Goal: Information Seeking & Learning: Learn about a topic

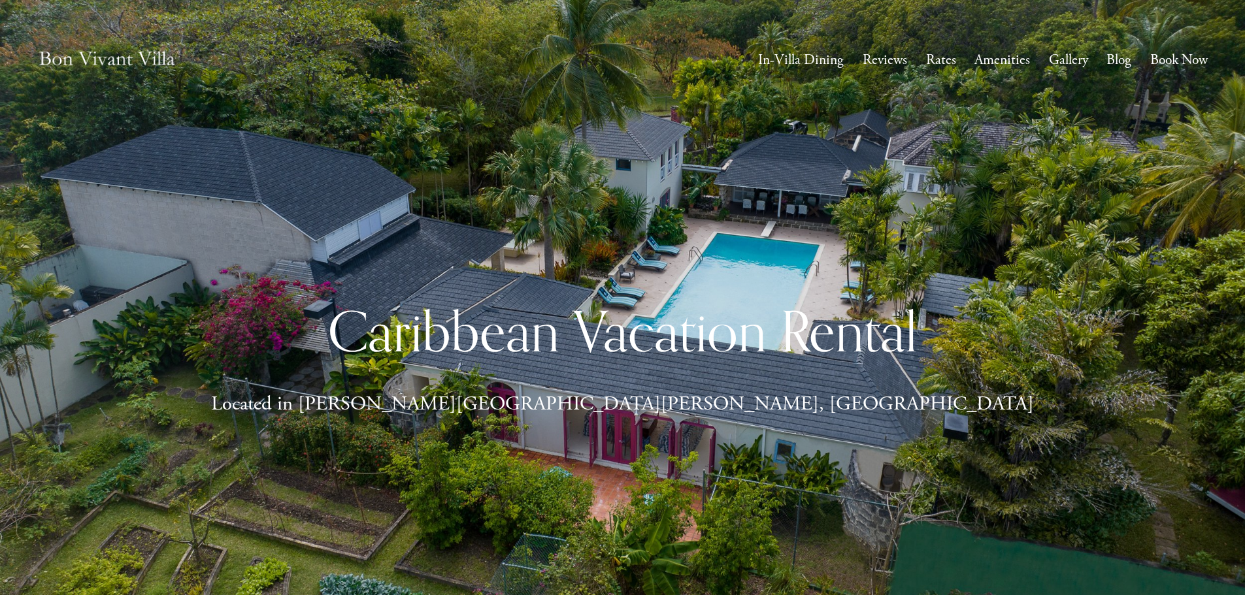
click at [949, 65] on link "Rates" at bounding box center [941, 60] width 30 height 25
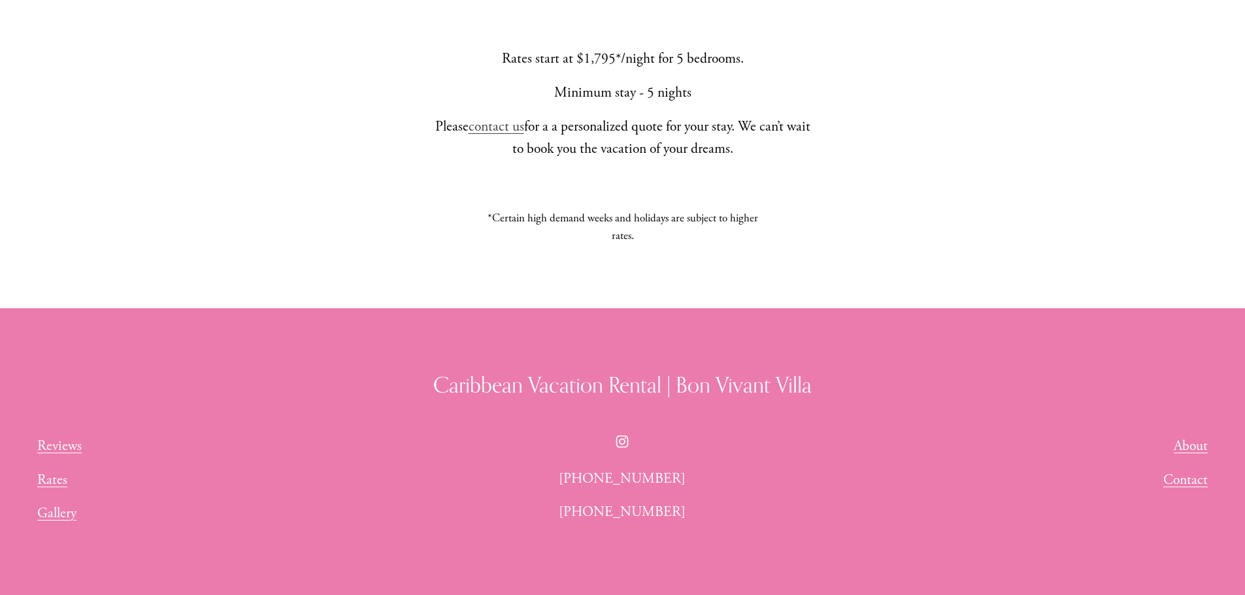
scroll to position [1567, 0]
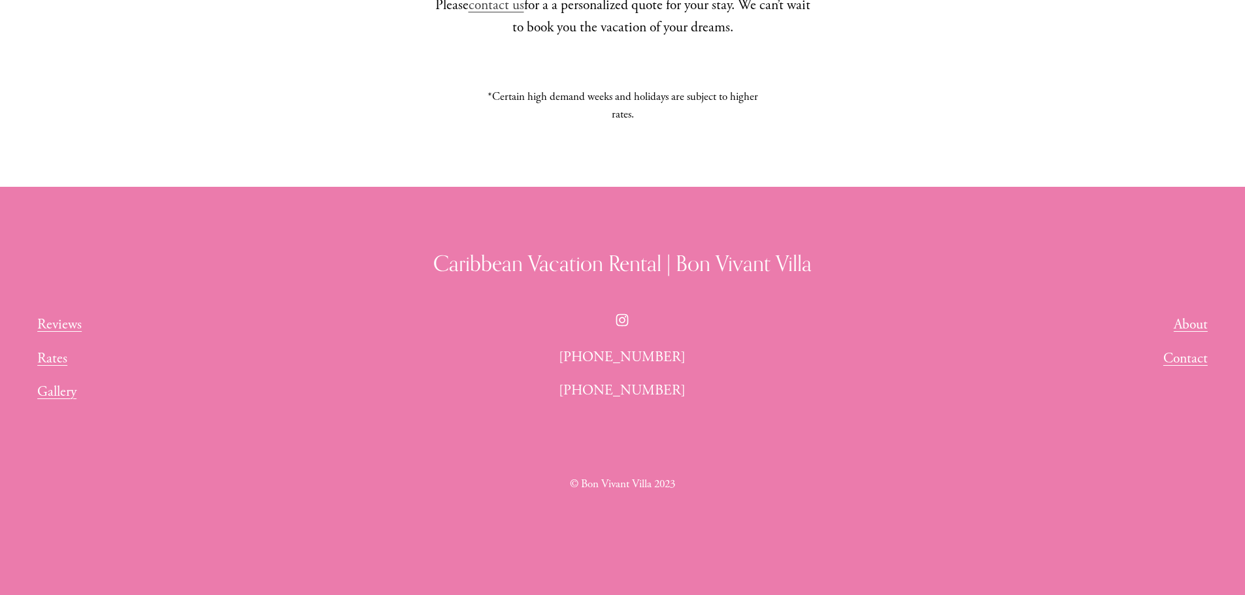
click at [47, 355] on link "Rates" at bounding box center [52, 359] width 30 height 23
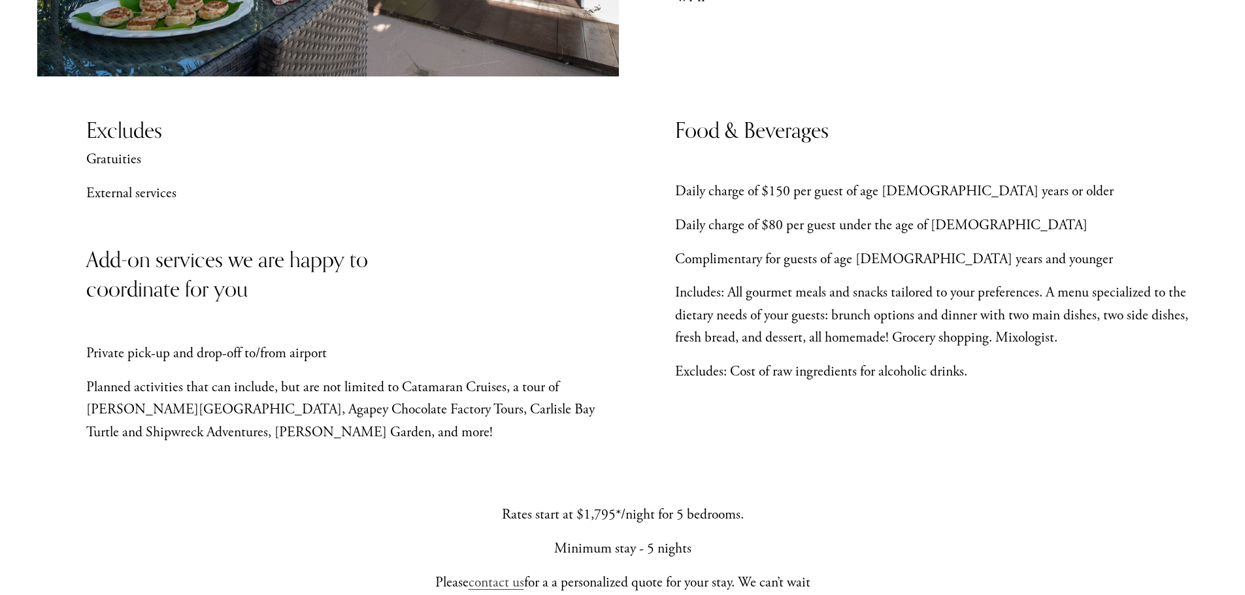
scroll to position [1046, 0]
